Goal: Task Accomplishment & Management: Manage account settings

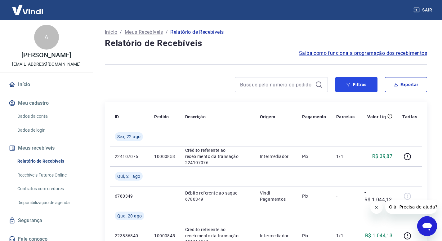
drag, startPoint x: 356, startPoint y: 87, endPoint x: 315, endPoint y: 91, distance: 41.8
click at [356, 87] on button "Filtros" at bounding box center [356, 84] width 42 height 15
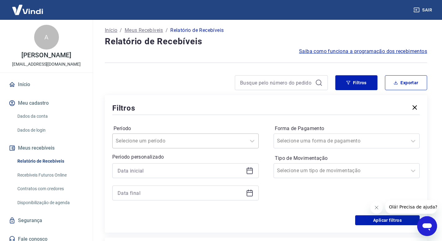
click at [153, 142] on input "Período" at bounding box center [147, 140] width 63 height 7
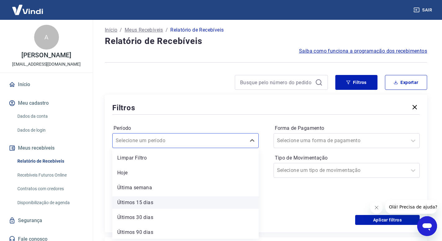
scroll to position [16, 0]
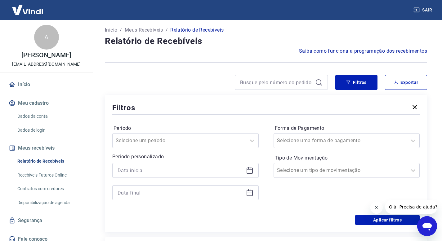
click at [192, 115] on div at bounding box center [265, 114] width 307 height 3
click at [148, 168] on input at bounding box center [181, 170] width 126 height 9
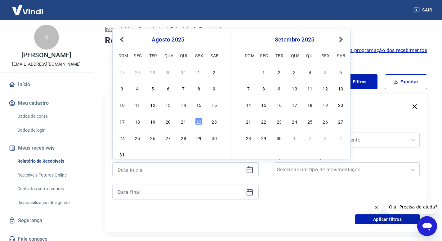
drag, startPoint x: 263, startPoint y: 72, endPoint x: 240, endPoint y: 141, distance: 72.1
click at [263, 72] on div "1" at bounding box center [263, 71] width 7 height 7
type input "[DATE]"
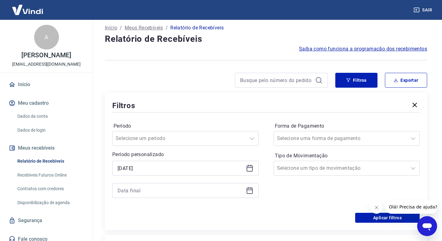
scroll to position [5, 0]
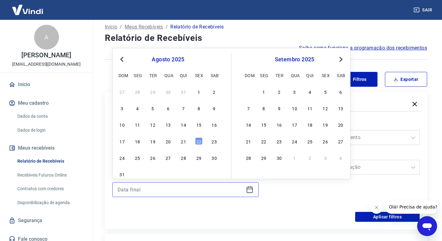
click at [185, 189] on input at bounding box center [181, 189] width 126 height 9
click at [276, 155] on div "30" at bounding box center [278, 157] width 7 height 7
type input "[DATE]"
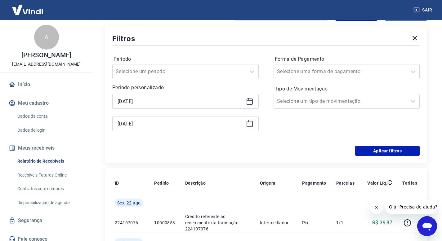
scroll to position [78, 0]
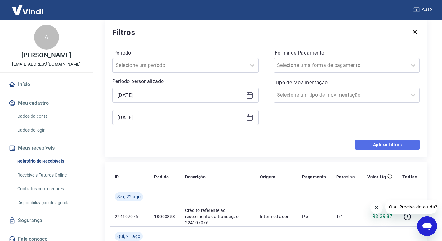
click at [379, 143] on button "Aplicar filtros" at bounding box center [387, 145] width 65 height 10
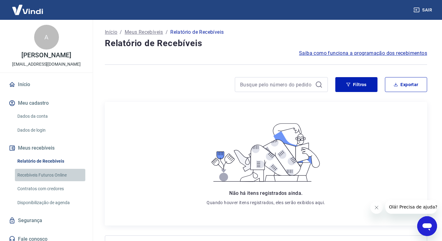
click at [54, 181] on link "Recebíveis Futuros Online" at bounding box center [50, 175] width 70 height 13
